Goal: Task Accomplishment & Management: Manage account settings

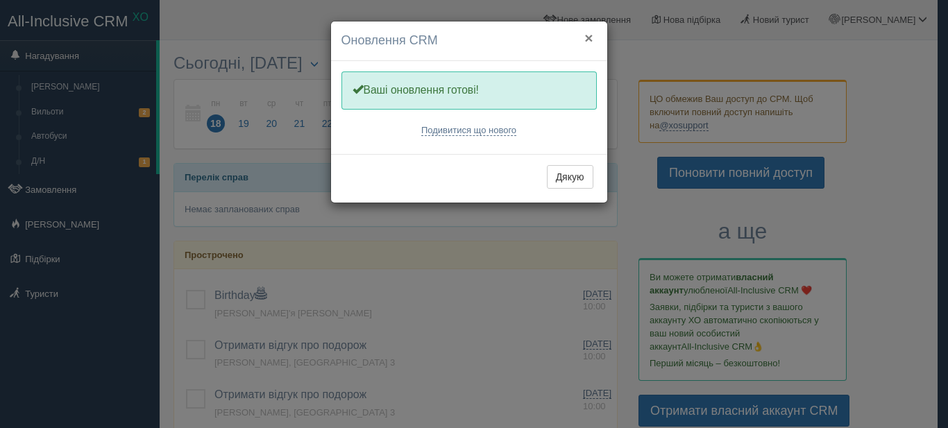
click at [588, 37] on button "×" at bounding box center [588, 38] width 8 height 15
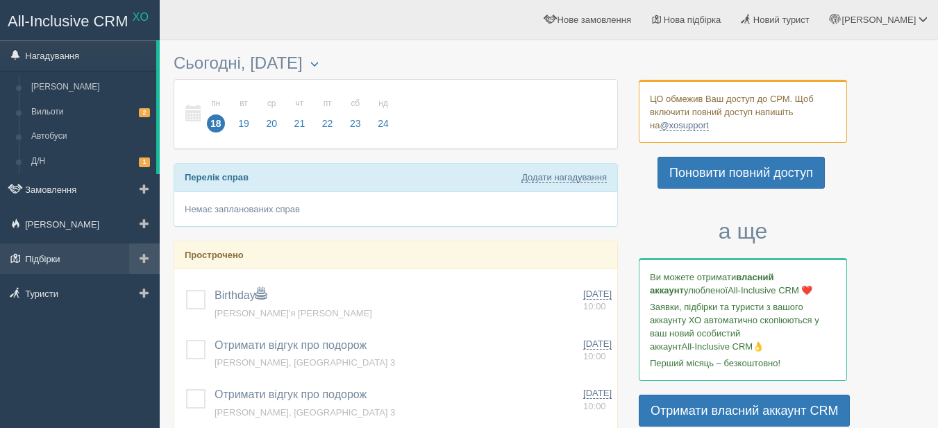
click at [53, 267] on link "Підбірки" at bounding box center [80, 259] width 160 height 31
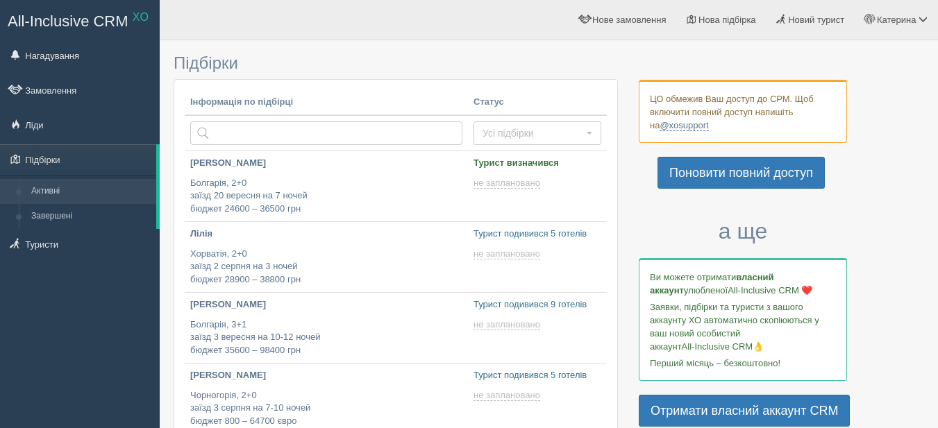
scroll to position [347, 0]
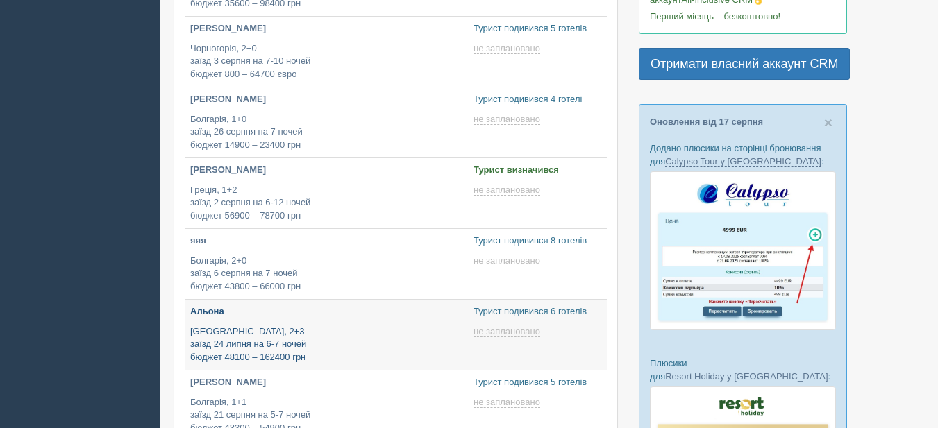
type input "2025-08-18 17:10"
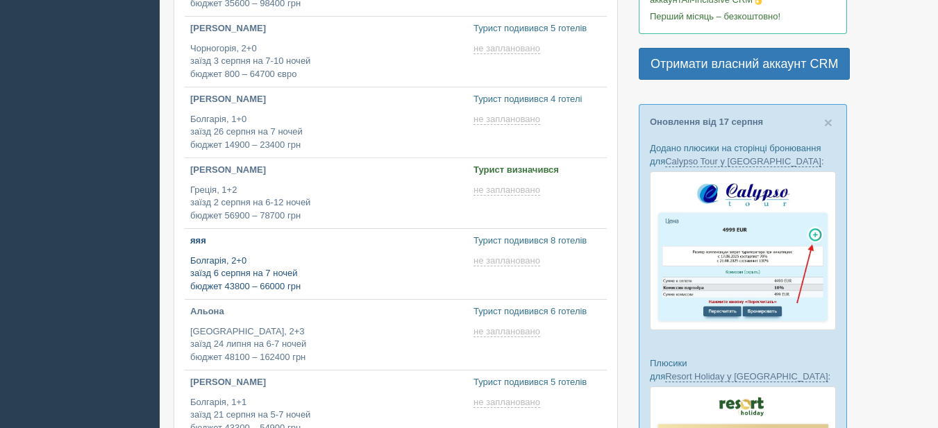
click at [360, 265] on p "Болгарія, 2+0 заїзд 6 серпня на 7 ночей бюджет 43800 – 66000 грн" at bounding box center [326, 274] width 272 height 39
type input "[DATE] 17:30"
